Goal: Information Seeking & Learning: Learn about a topic

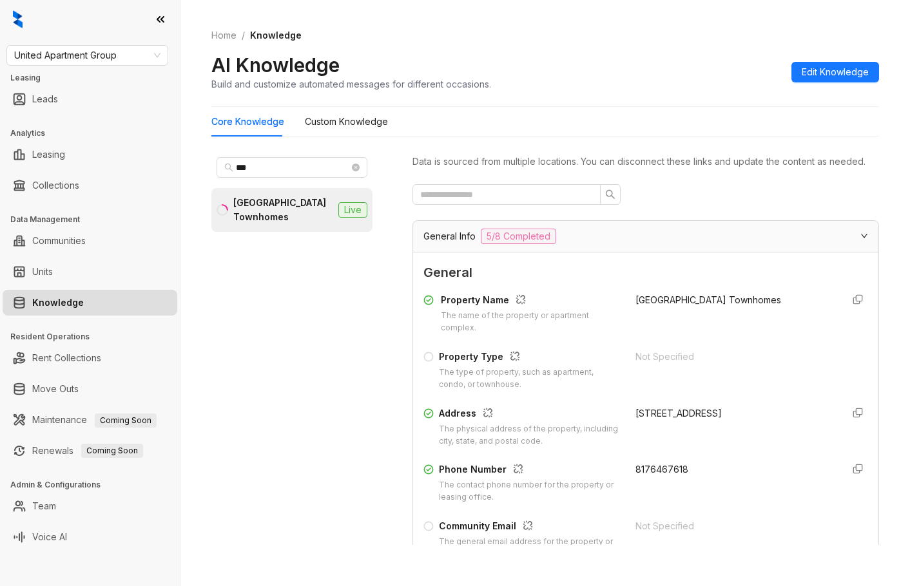
click at [103, 66] on div "United Apartment Group Leasing Leads Analytics Leasing Collections Data Managem…" at bounding box center [90, 293] width 180 height 586
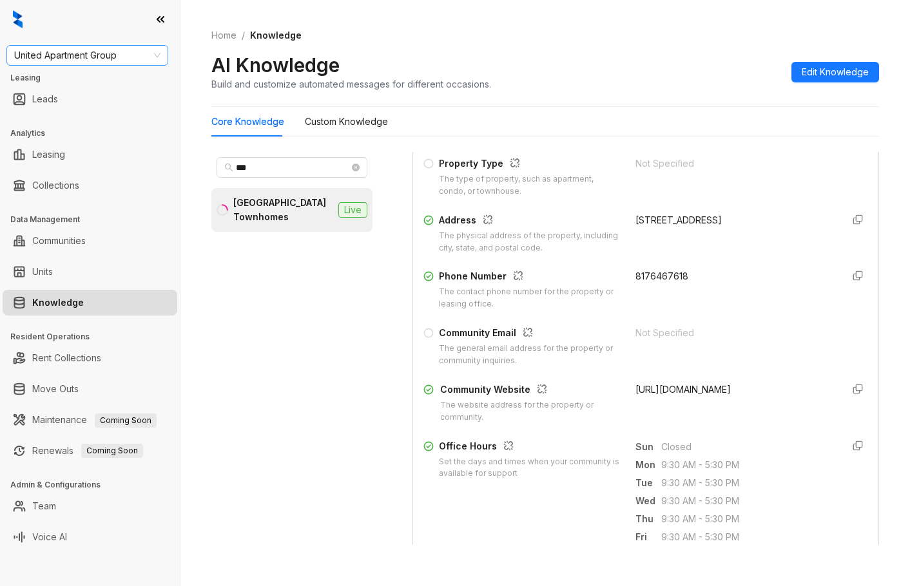
click at [104, 64] on span "United Apartment Group" at bounding box center [87, 55] width 146 height 19
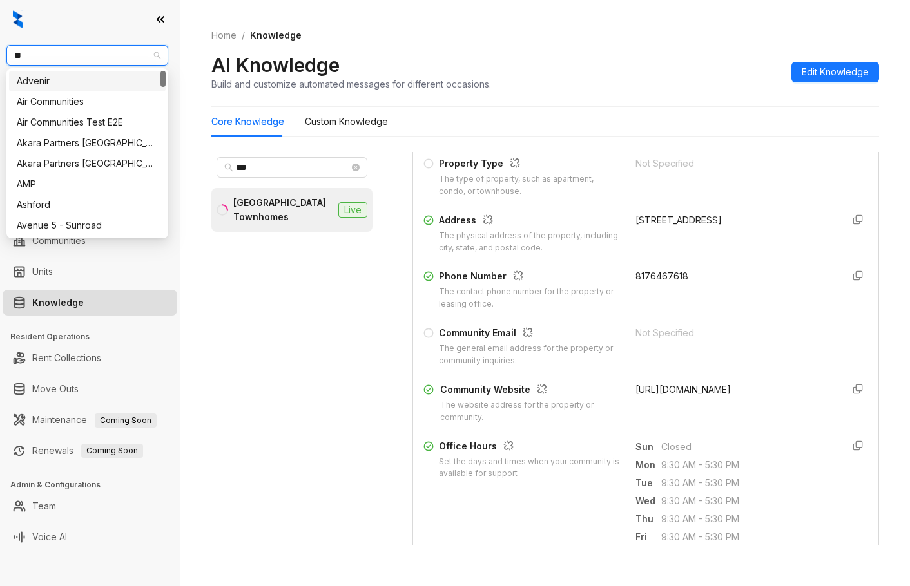
type input "***"
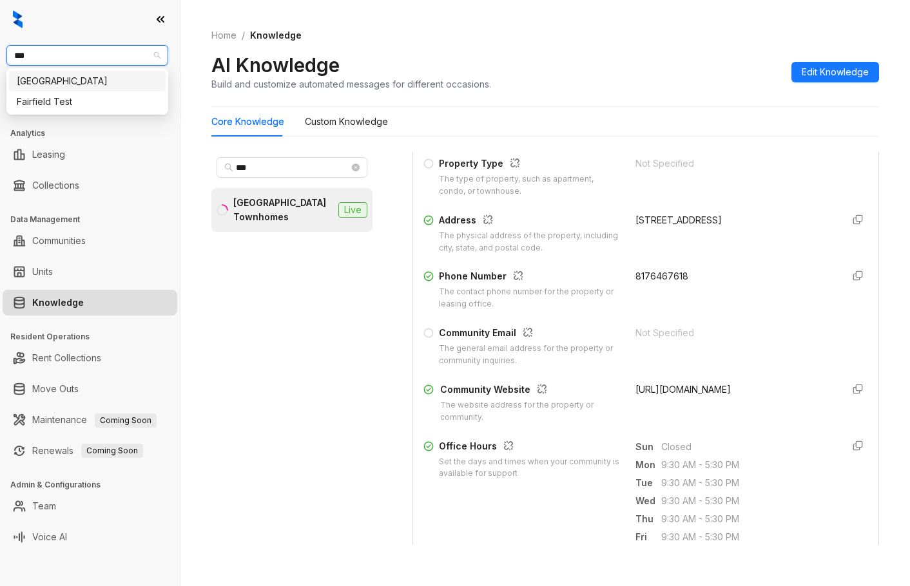
click at [91, 88] on div "[GEOGRAPHIC_DATA]" at bounding box center [87, 81] width 157 height 21
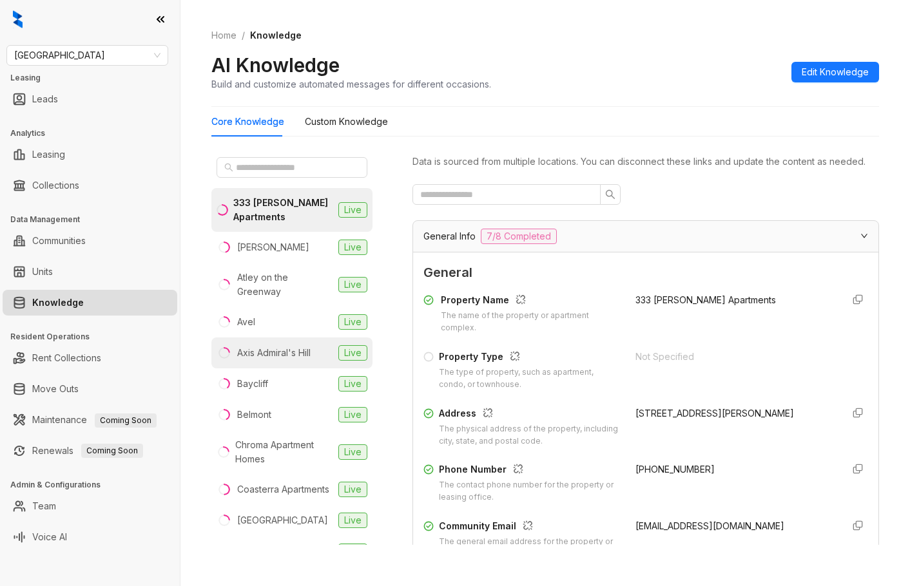
click at [294, 352] on div "Axis Admiral's Hill" at bounding box center [273, 353] width 73 height 14
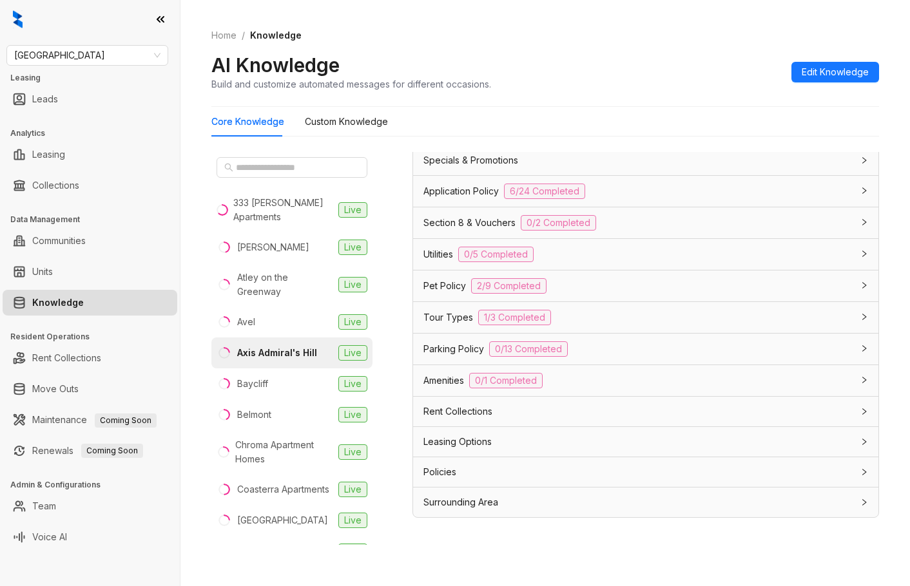
scroll to position [41, 0]
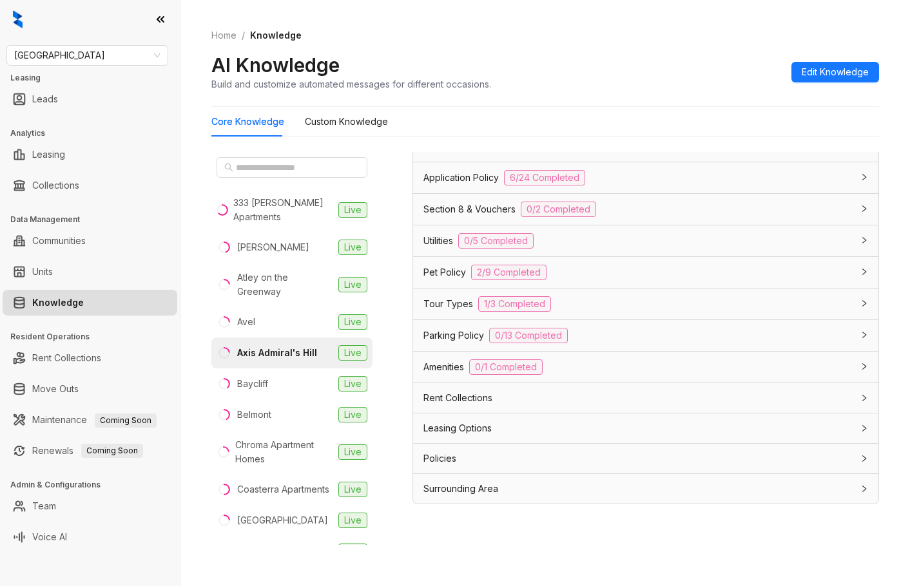
click at [523, 459] on div "Policies" at bounding box center [637, 459] width 429 height 14
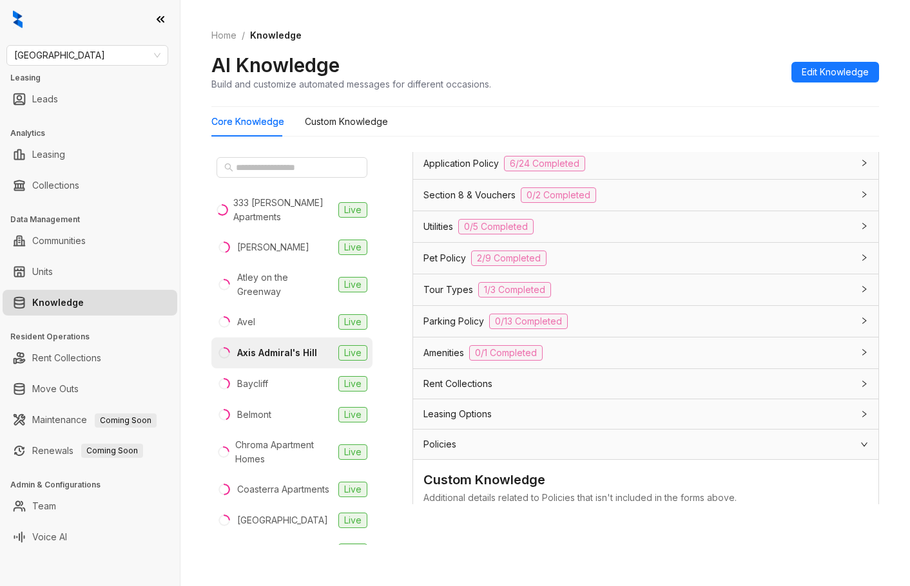
scroll to position [1108, 0]
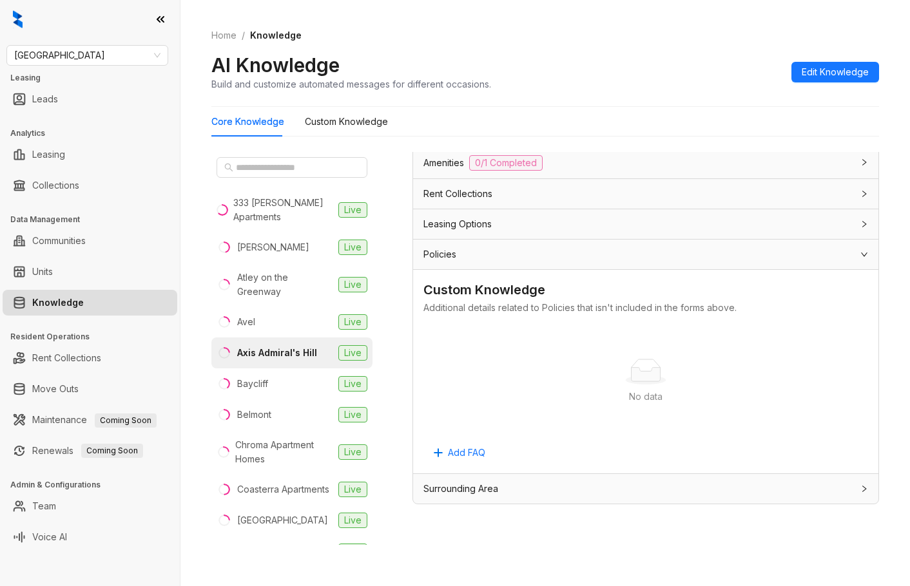
click at [495, 234] on div "Leasing Options" at bounding box center [645, 224] width 465 height 30
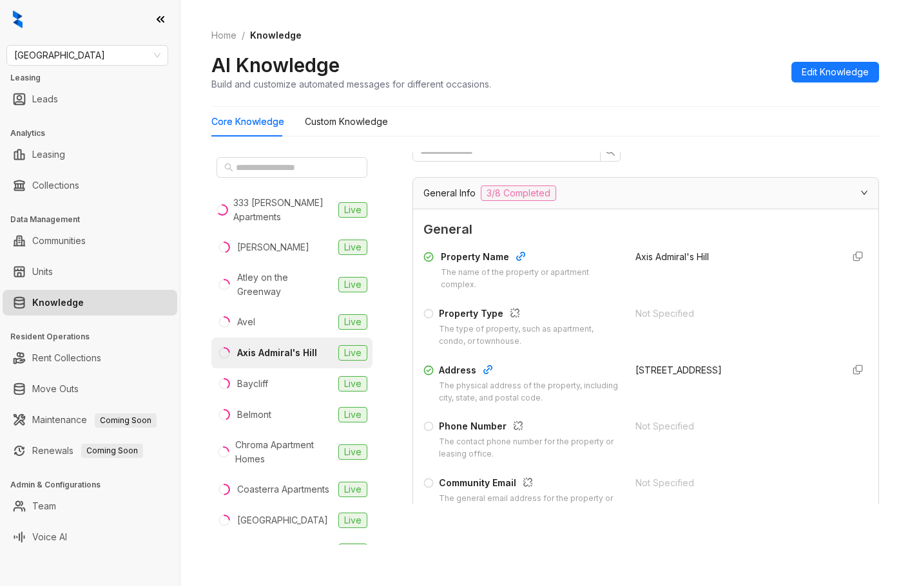
scroll to position [0, 0]
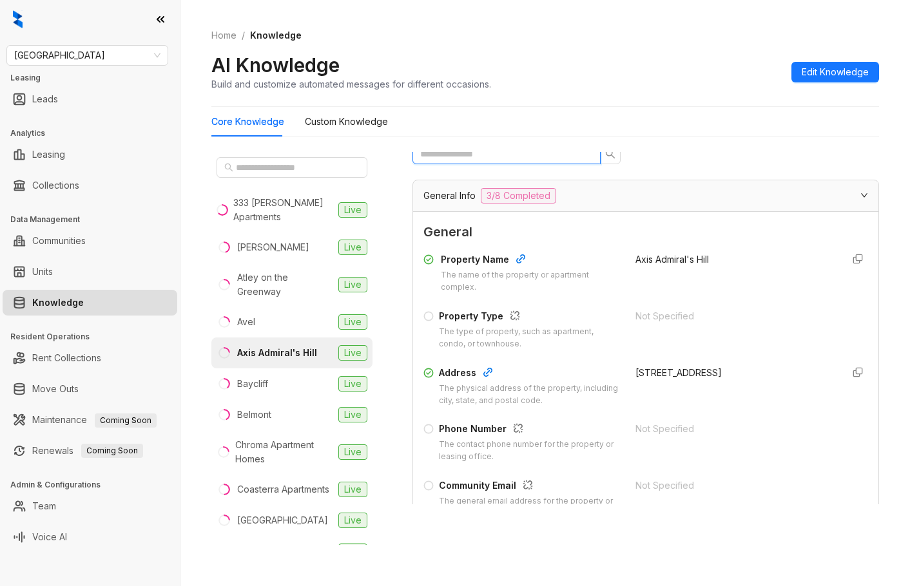
click at [541, 161] on input "text" at bounding box center [501, 154] width 162 height 14
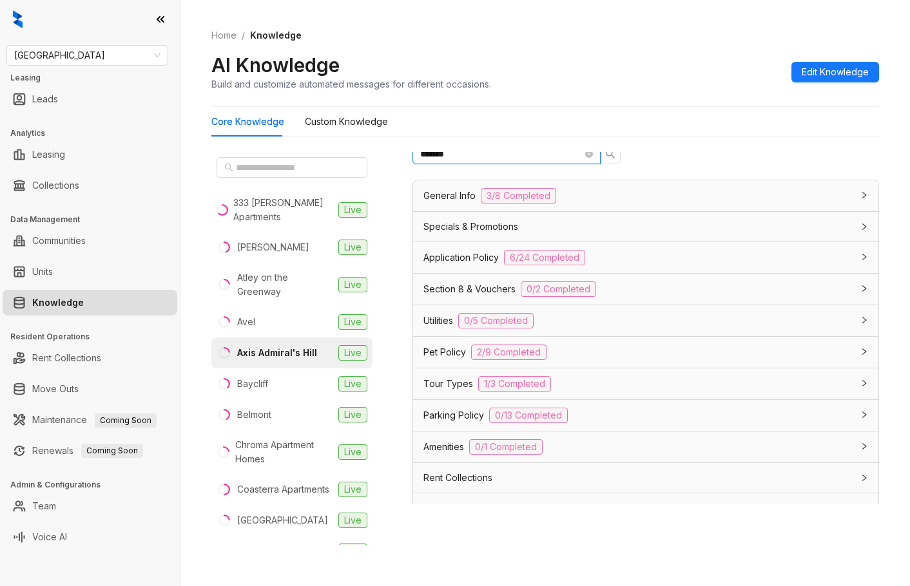
type input "*******"
